Goal: Check status: Check status

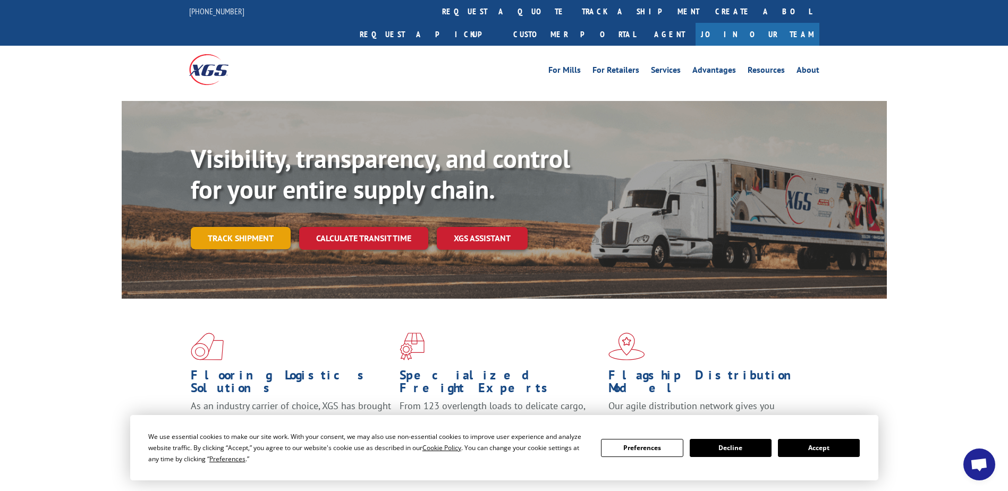
click at [253, 227] on link "Track shipment" at bounding box center [241, 238] width 100 height 22
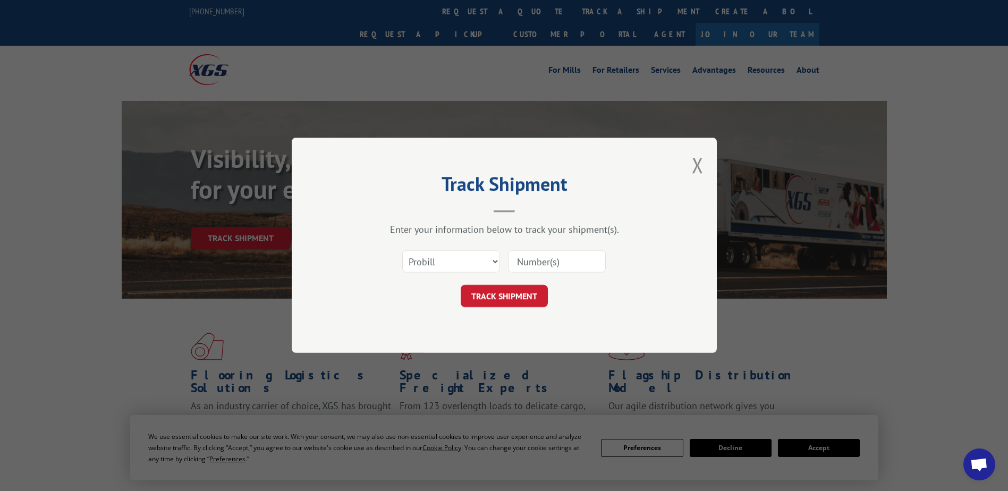
click at [533, 262] on input at bounding box center [557, 262] width 98 height 22
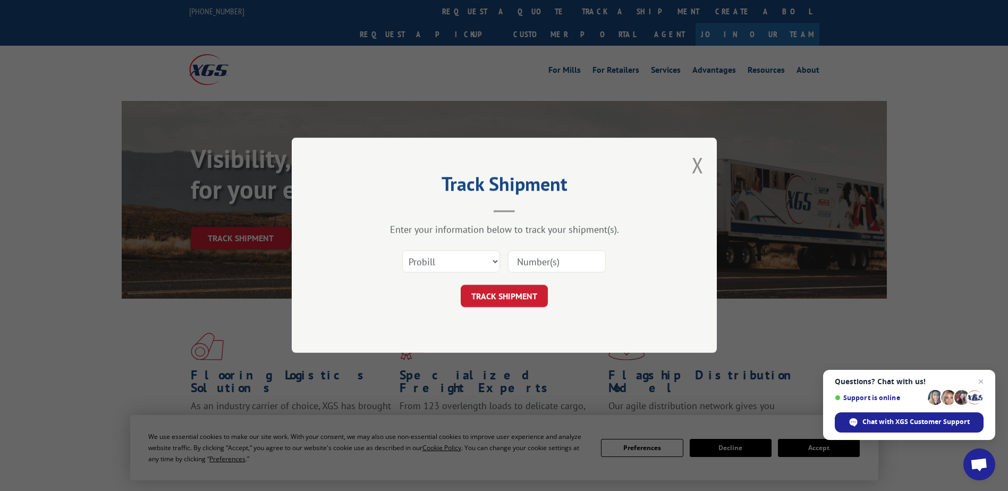
type input "17593314"
click at [490, 294] on button "TRACK SHIPMENT" at bounding box center [503, 296] width 87 height 22
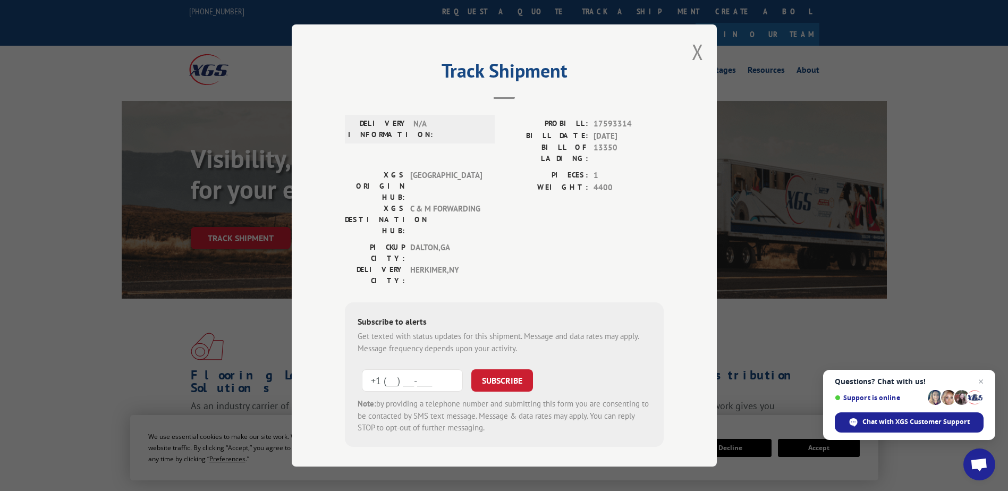
click at [387, 369] on input "+1 (___) ___-____" at bounding box center [412, 380] width 101 height 22
type input "[PHONE_NUMBER]"
click at [520, 369] on button "SUBSCRIBE" at bounding box center [502, 380] width 62 height 22
click at [698, 51] on button "Close modal" at bounding box center [698, 52] width 12 height 28
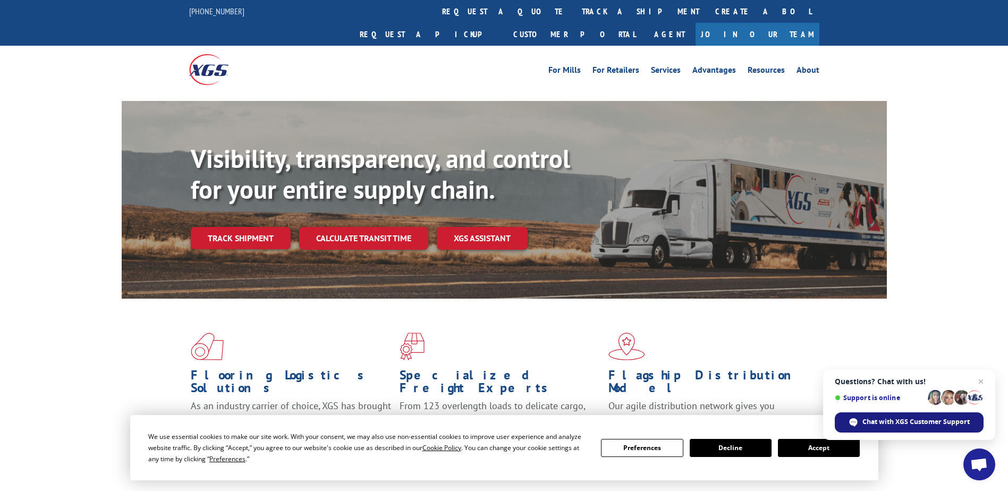
click at [918, 423] on span "Chat with XGS Customer Support" at bounding box center [915, 422] width 107 height 10
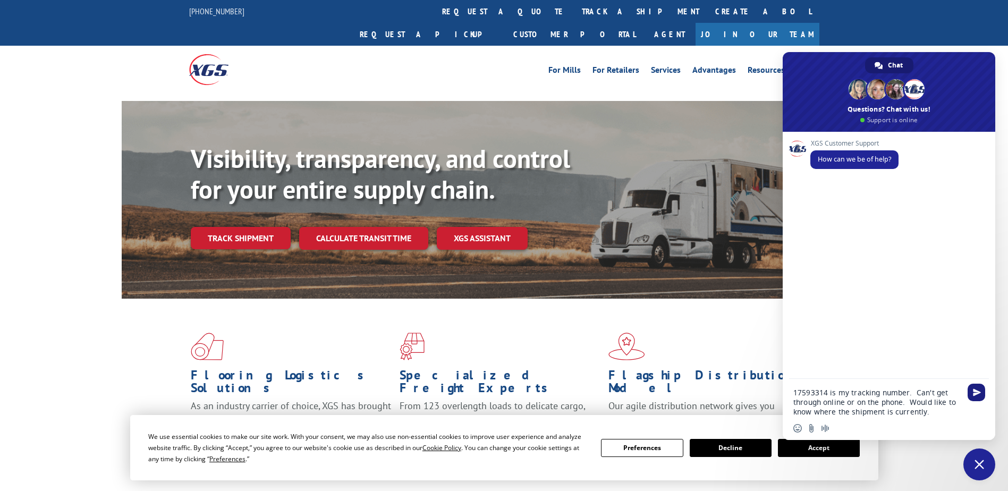
type textarea "17593314 is my tracking number. Can't get through online or on the phone. Would…"
click at [979, 388] on span "Send" at bounding box center [976, 392] width 18 height 18
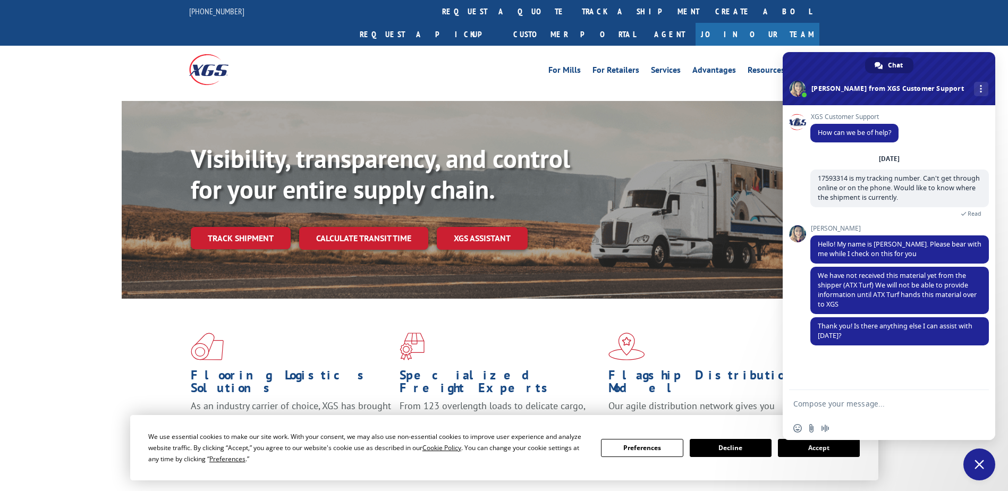
scroll to position [28, 0]
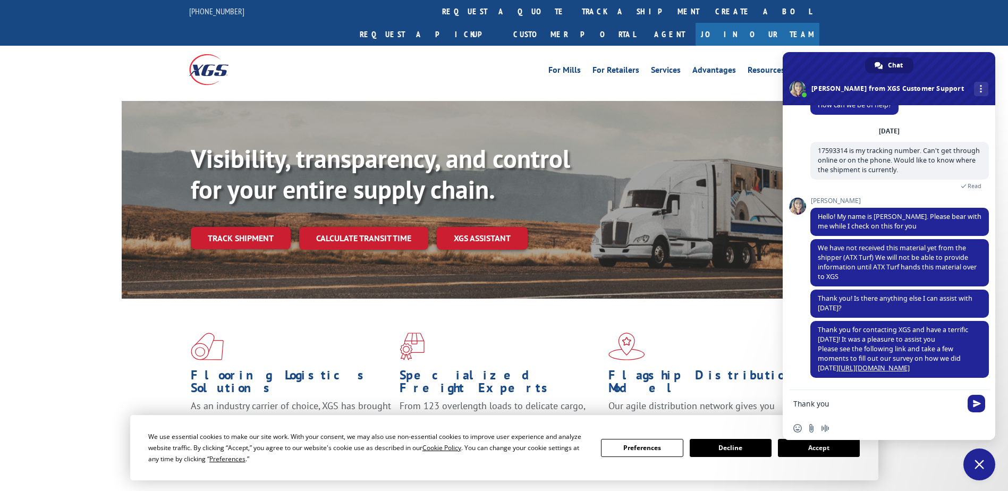
type textarea "Thank you"
click at [977, 403] on span "Send" at bounding box center [977, 403] width 8 height 8
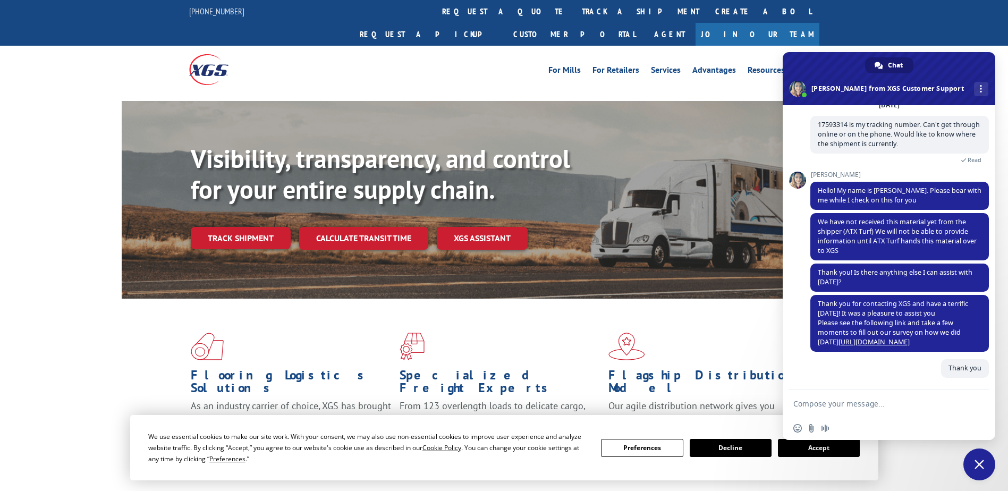
scroll to position [54, 0]
